Goal: Information Seeking & Learning: Learn about a topic

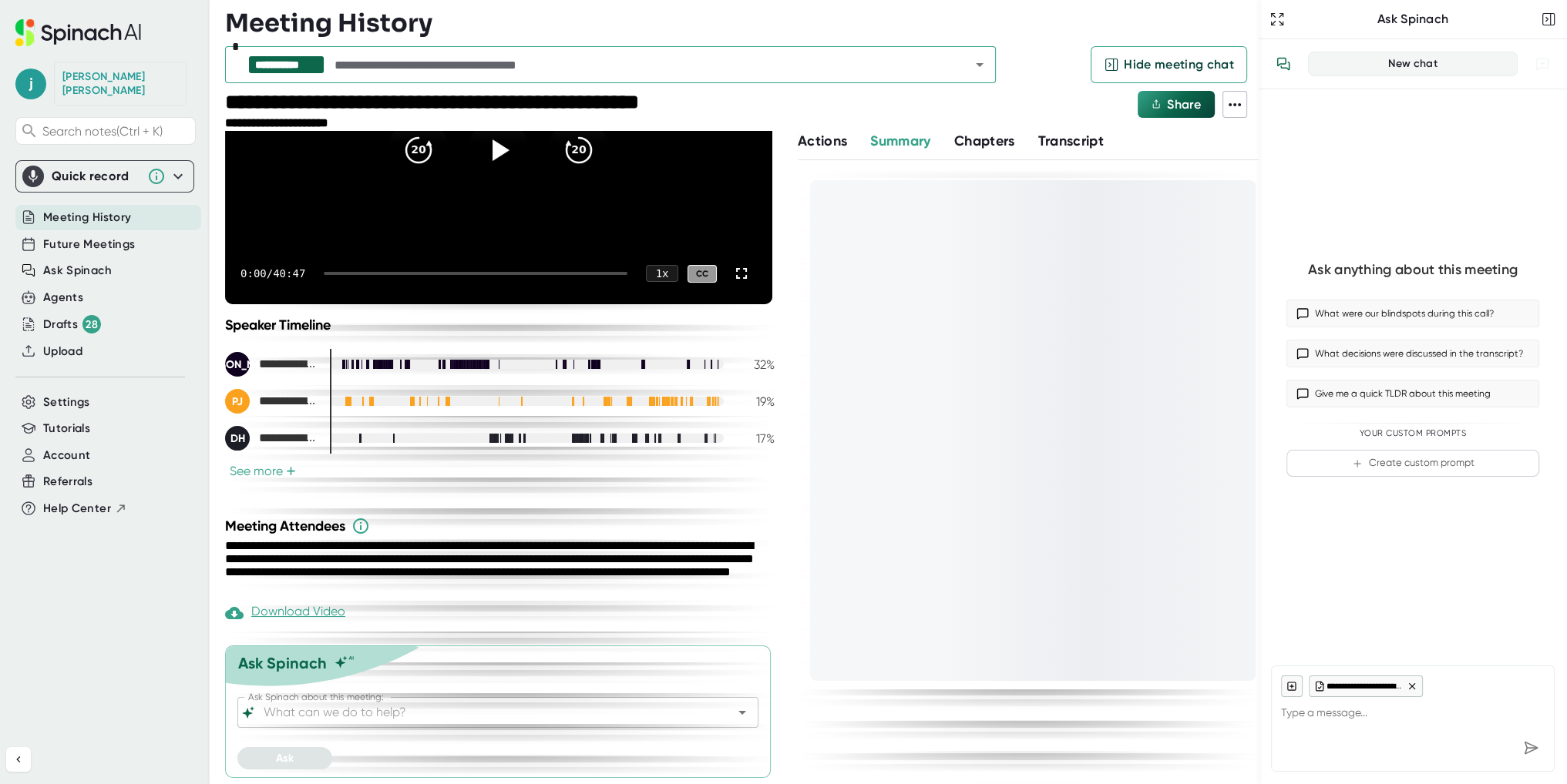
click at [808, 139] on span "Actions" at bounding box center [822, 140] width 49 height 17
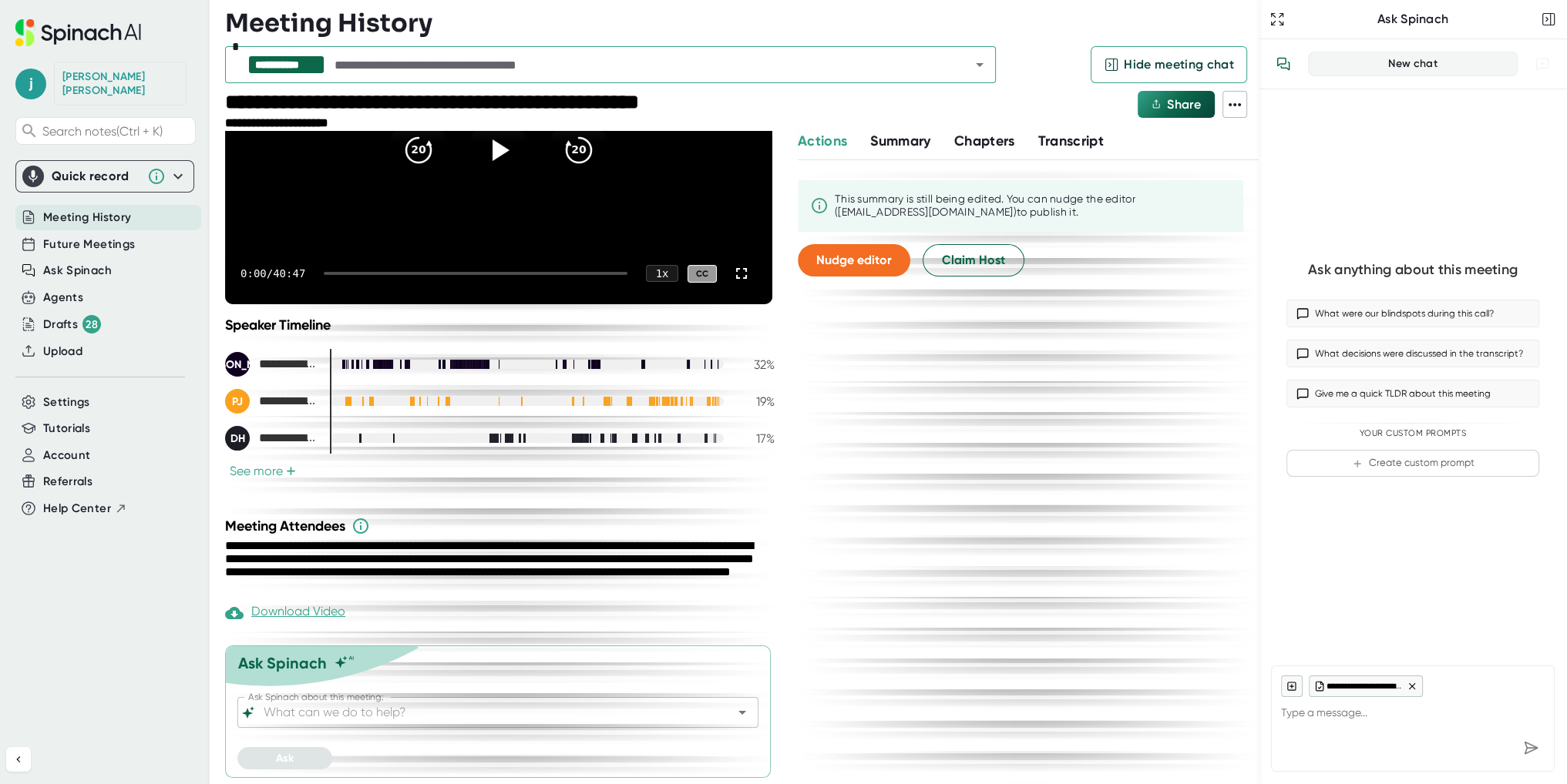
click at [930, 138] on span "Summary" at bounding box center [900, 140] width 60 height 17
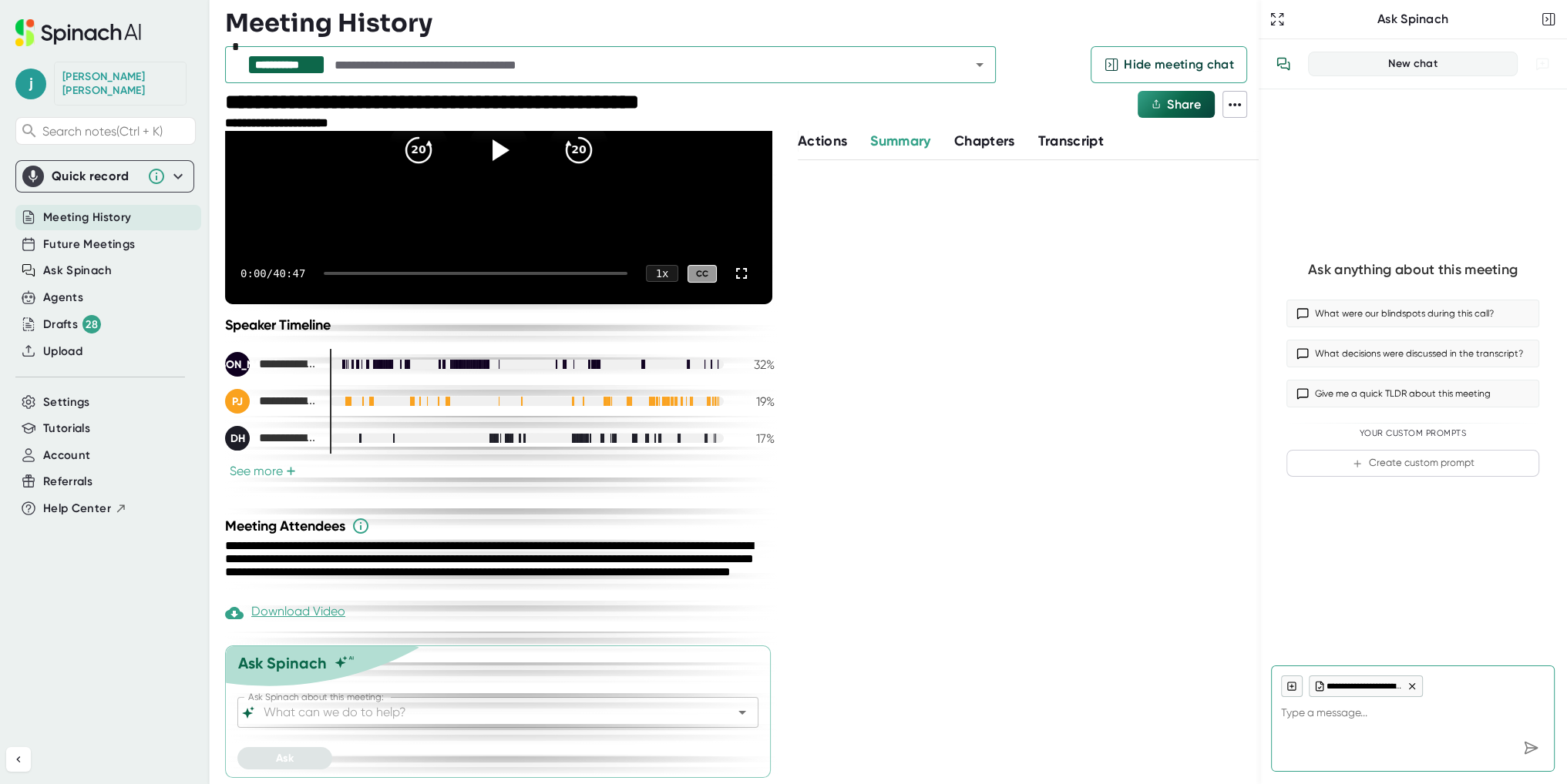
click at [1019, 446] on div at bounding box center [1028, 472] width 461 height 624
click at [916, 146] on span "Summary" at bounding box center [900, 140] width 60 height 17
click at [826, 145] on span "Actions" at bounding box center [822, 140] width 49 height 17
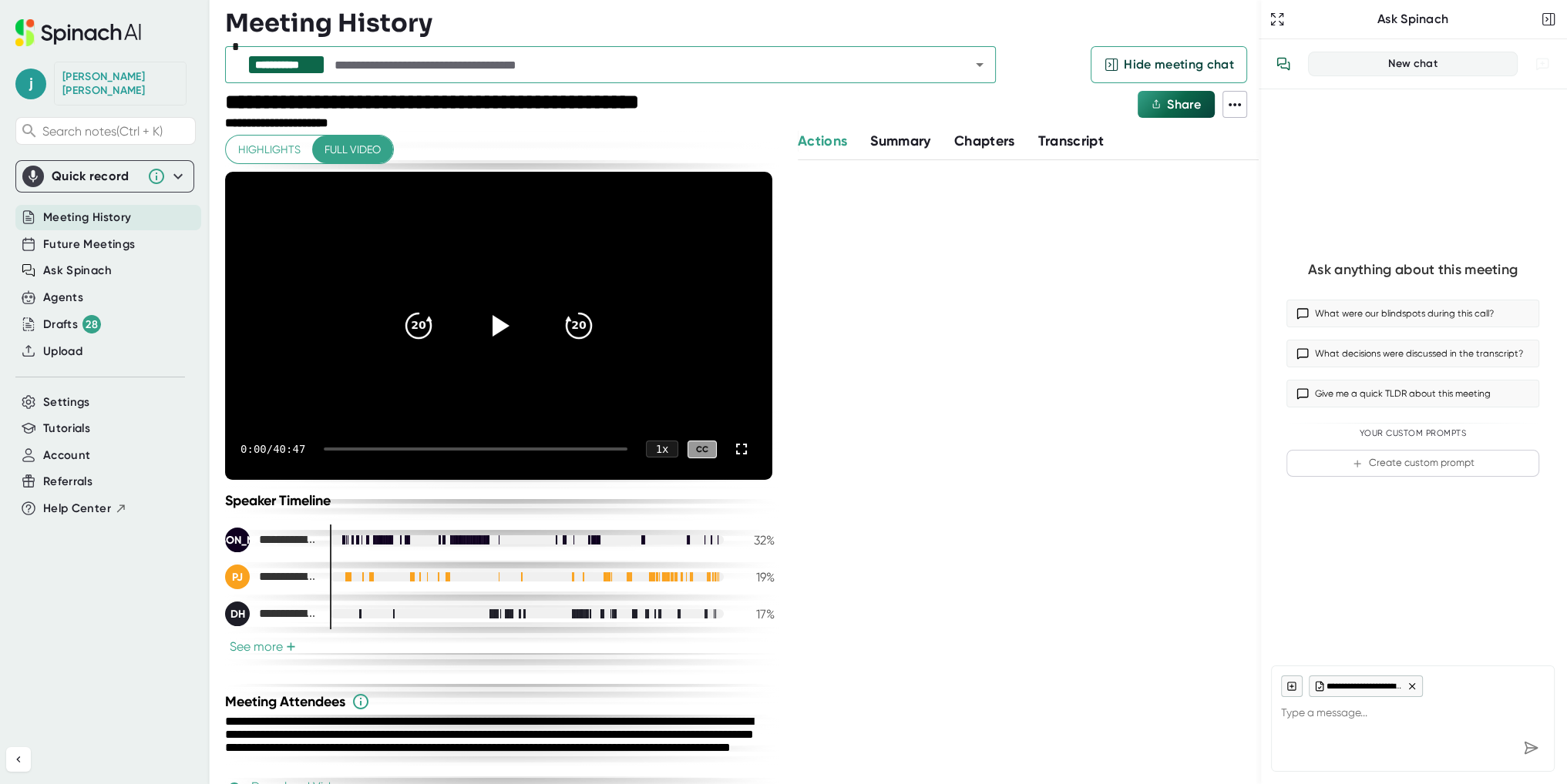
click at [1226, 99] on icon at bounding box center [1234, 105] width 19 height 19
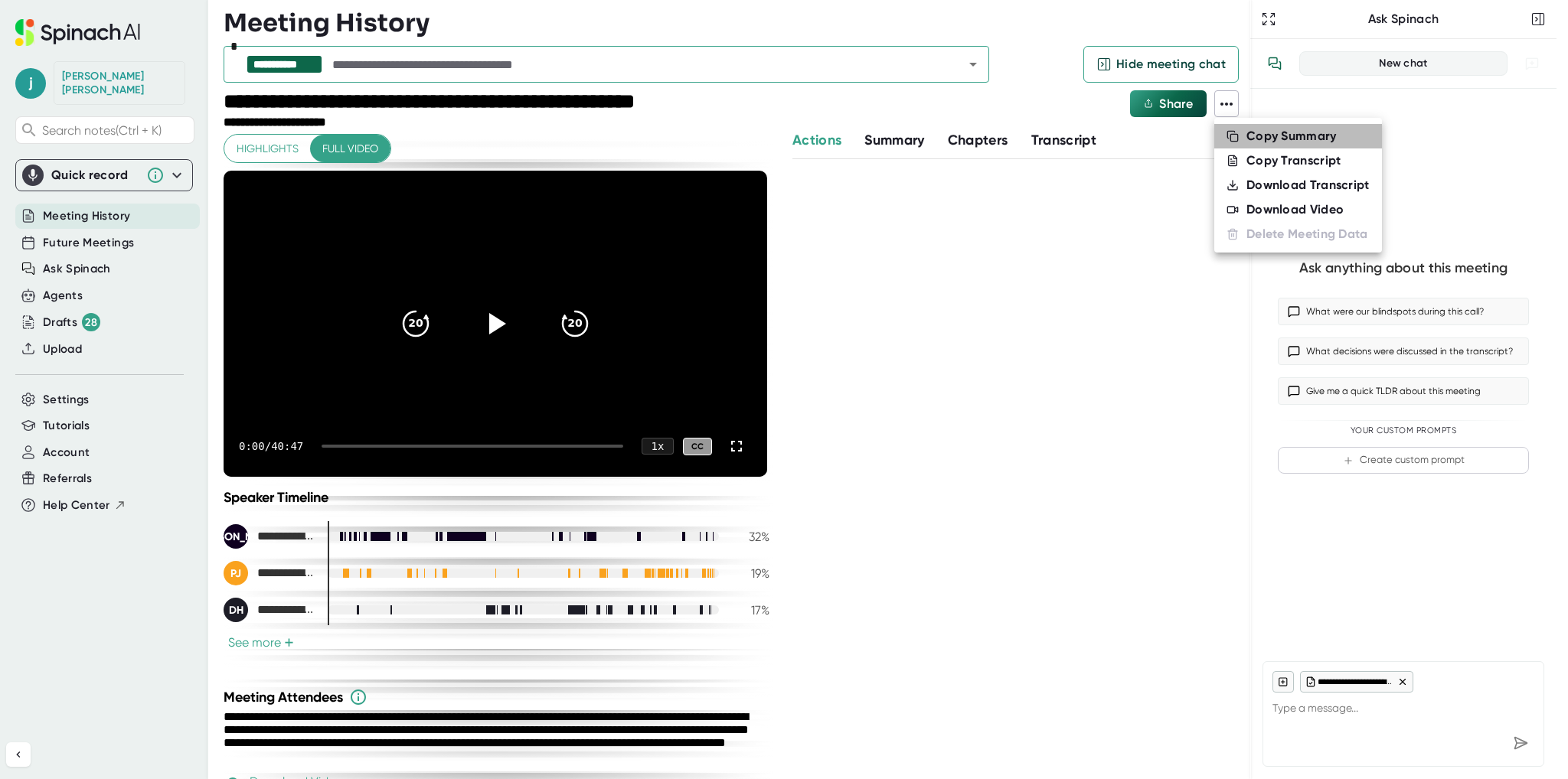
click at [1246, 137] on div "Copy Summary" at bounding box center [1291, 136] width 90 height 16
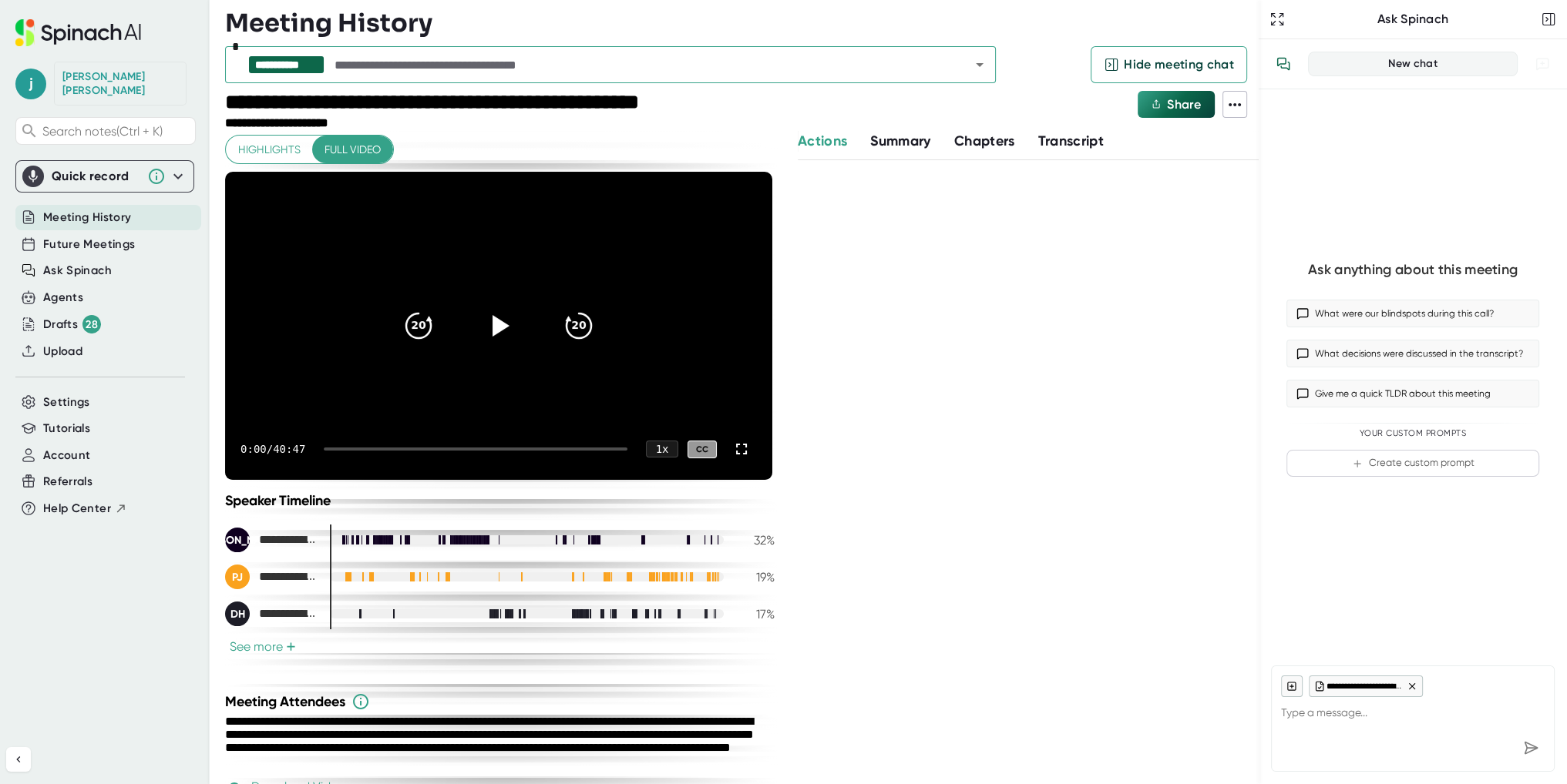
click at [1051, 145] on span "Transcript" at bounding box center [1071, 140] width 66 height 17
